Goal: Task Accomplishment & Management: Use online tool/utility

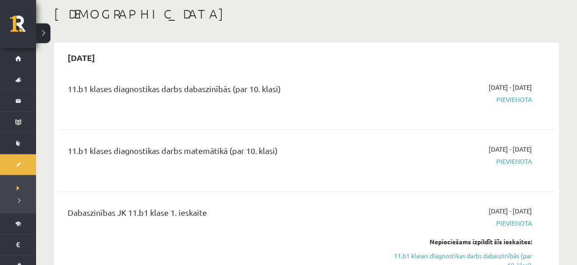
scroll to position [47, 0]
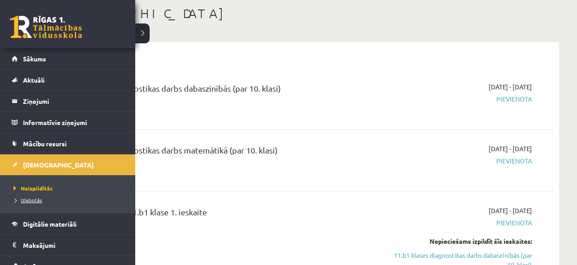
click at [18, 200] on span "Izlabotās" at bounding box center [26, 199] width 31 height 7
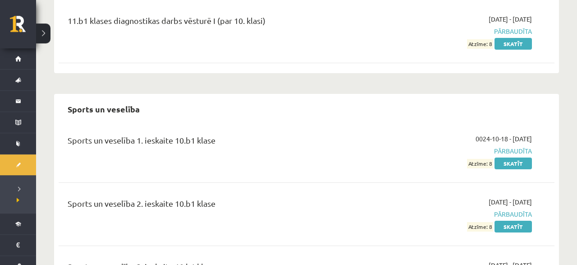
scroll to position [5485, 0]
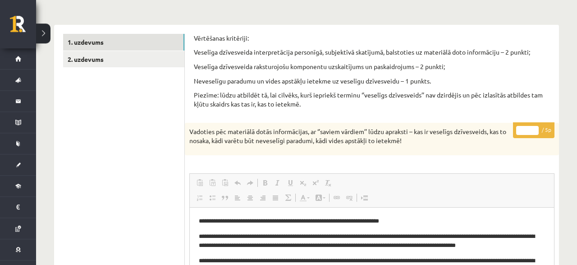
scroll to position [94, 0]
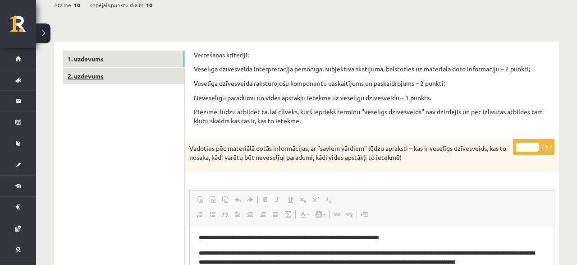
click at [116, 76] on link "2. uzdevums" at bounding box center [123, 76] width 121 height 17
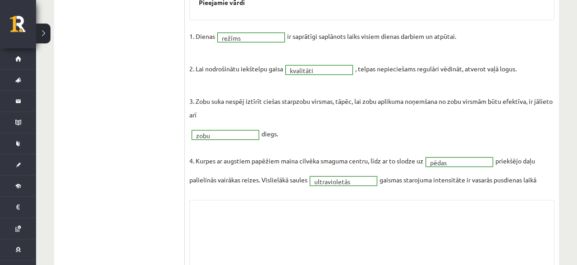
scroll to position [57, 0]
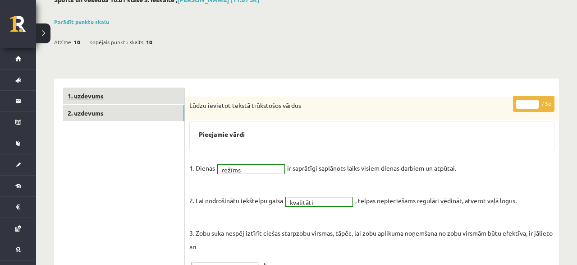
click at [98, 100] on link "1. uzdevums" at bounding box center [123, 95] width 121 height 17
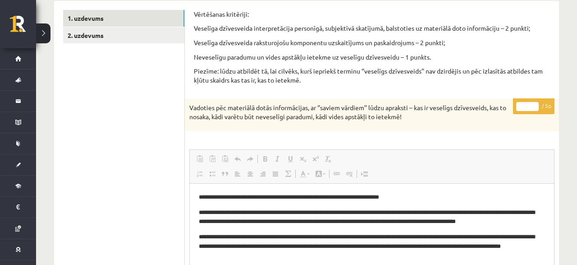
scroll to position [151, 0]
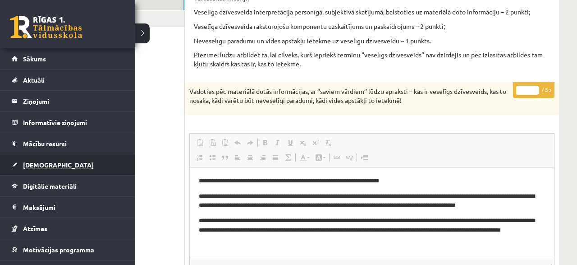
click at [15, 159] on link "[DEMOGRAPHIC_DATA]" at bounding box center [68, 164] width 112 height 21
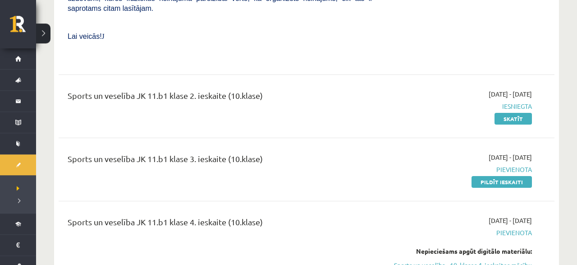
scroll to position [1135, 0]
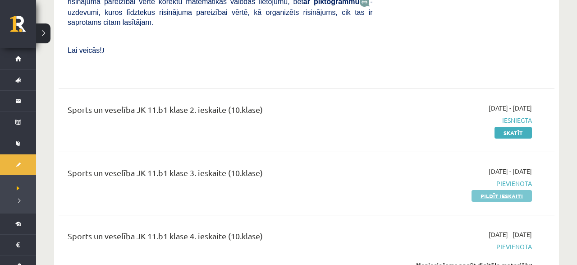
click at [517, 190] on link "Pildīt ieskaiti" at bounding box center [502, 196] width 60 height 12
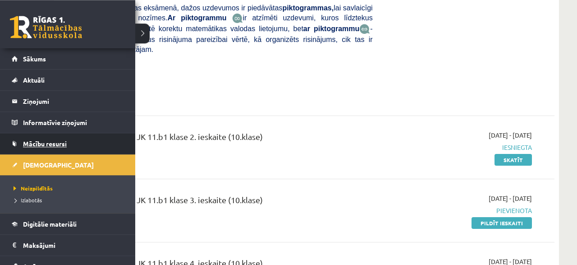
scroll to position [1088, 0]
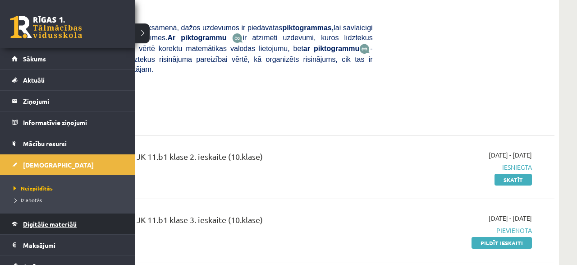
click at [54, 218] on link "Digitālie materiāli" at bounding box center [68, 223] width 112 height 21
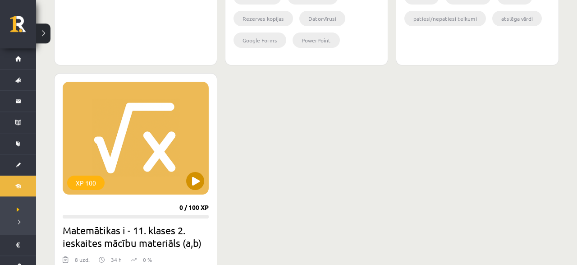
scroll to position [1088, 0]
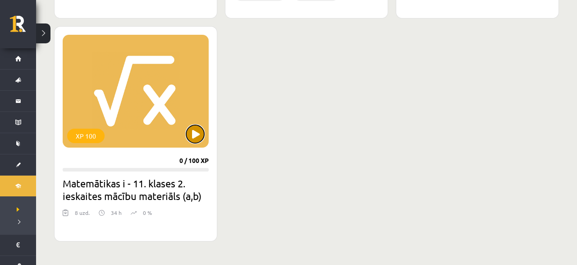
click at [198, 141] on button at bounding box center [195, 134] width 18 height 18
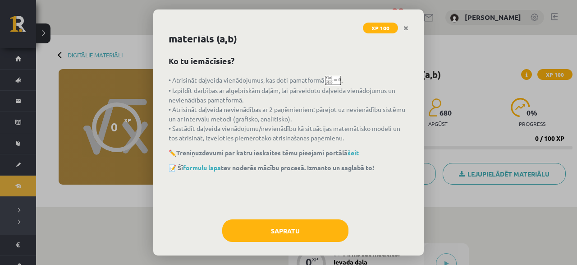
scroll to position [27, 0]
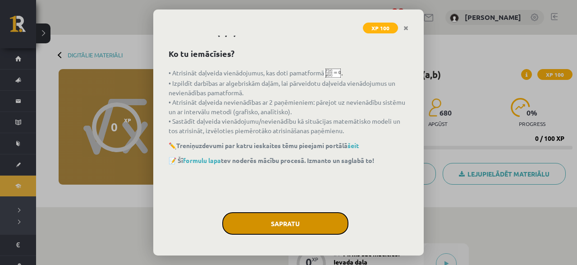
click at [258, 218] on button "Sapratu" at bounding box center [285, 223] width 126 height 23
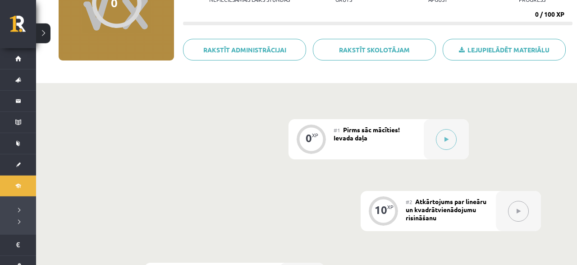
scroll to position [141, 0]
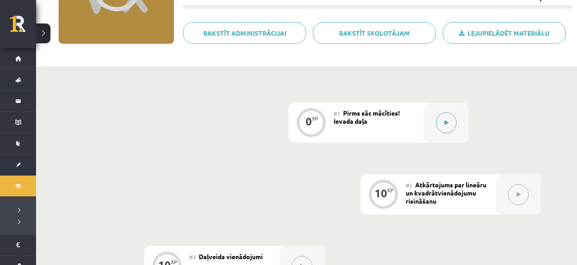
click at [436, 119] on div at bounding box center [446, 122] width 45 height 40
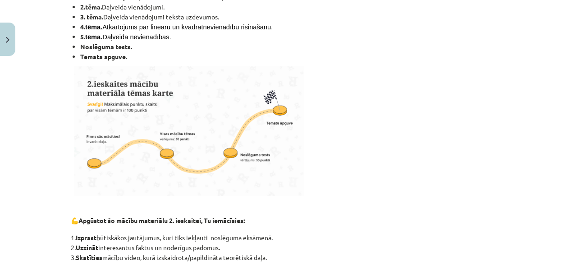
scroll to position [43, 0]
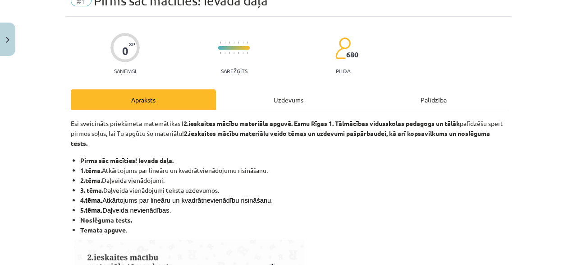
click at [264, 96] on div "Uzdevums" at bounding box center [288, 99] width 145 height 20
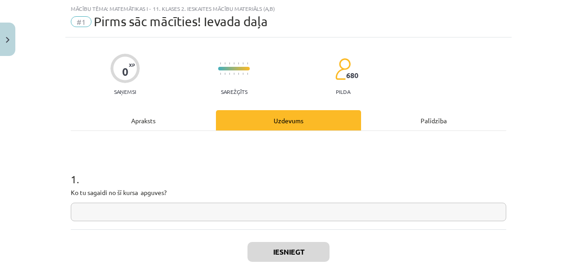
scroll to position [0, 0]
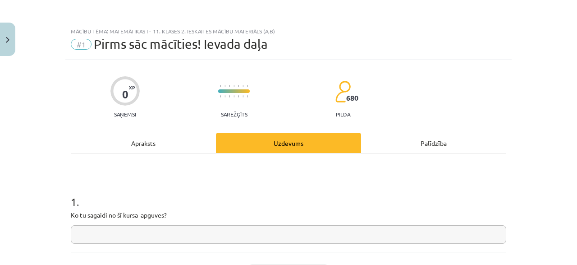
click at [139, 240] on input "text" at bounding box center [288, 234] width 435 height 18
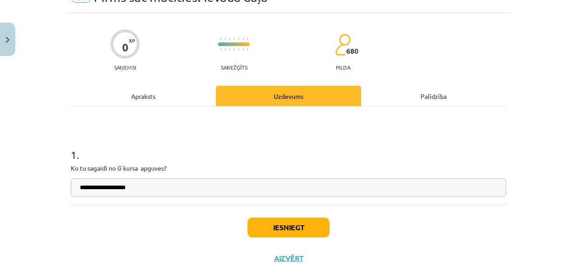
scroll to position [78, 0]
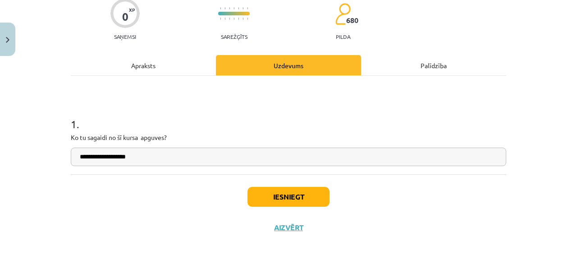
type input "**********"
click at [281, 192] on button "Iesniegt" at bounding box center [288, 197] width 82 height 20
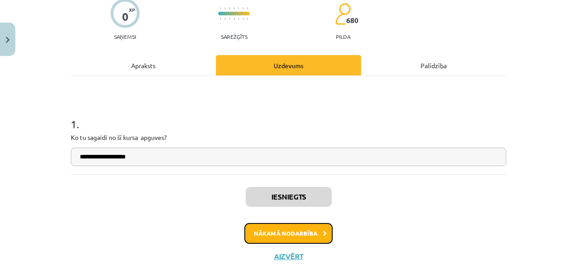
click at [284, 229] on button "Nākamā nodarbība" at bounding box center [288, 233] width 88 height 21
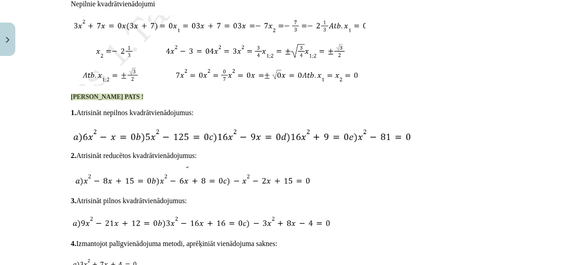
scroll to position [1405, 0]
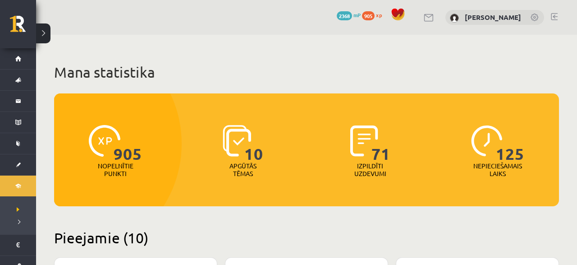
scroll to position [1088, 0]
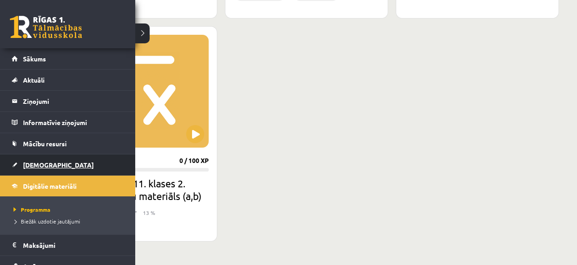
click at [39, 163] on span "[DEMOGRAPHIC_DATA]" at bounding box center [58, 164] width 71 height 8
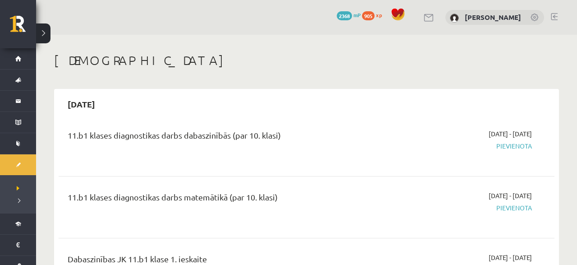
scroll to position [281, 0]
